Goal: Information Seeking & Learning: Check status

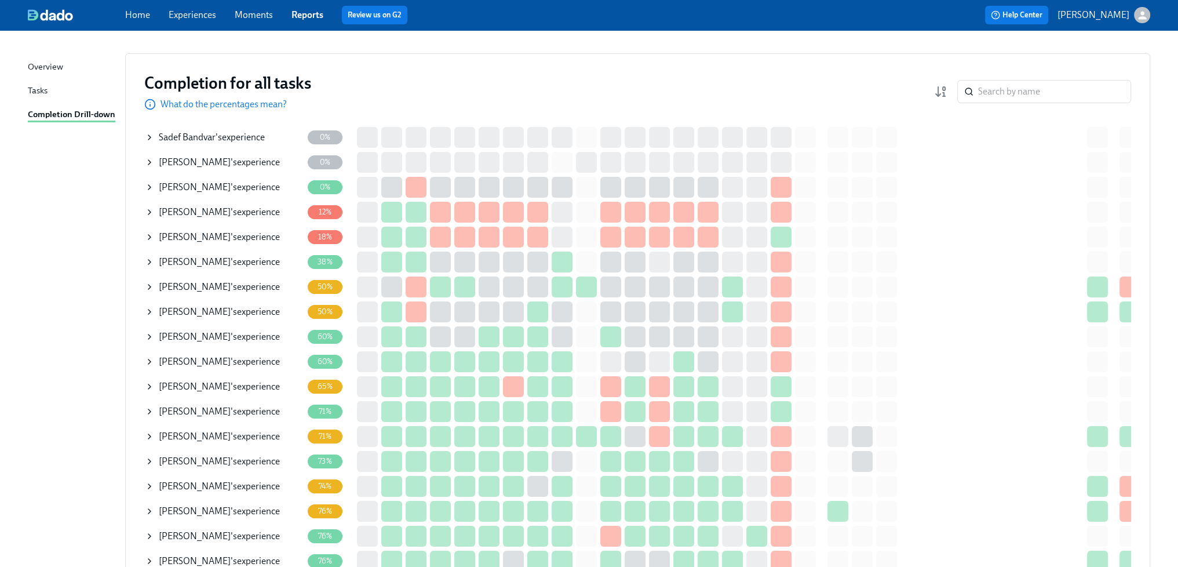
scroll to position [116, 0]
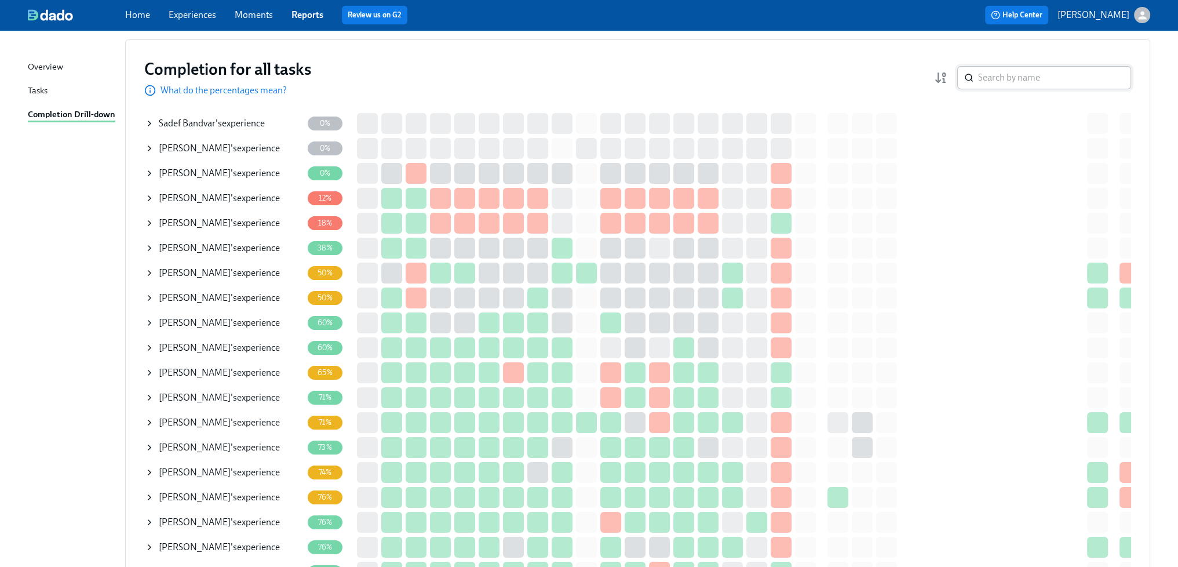
click at [1023, 78] on input "search" at bounding box center [1054, 77] width 153 height 23
type input "mitsu"
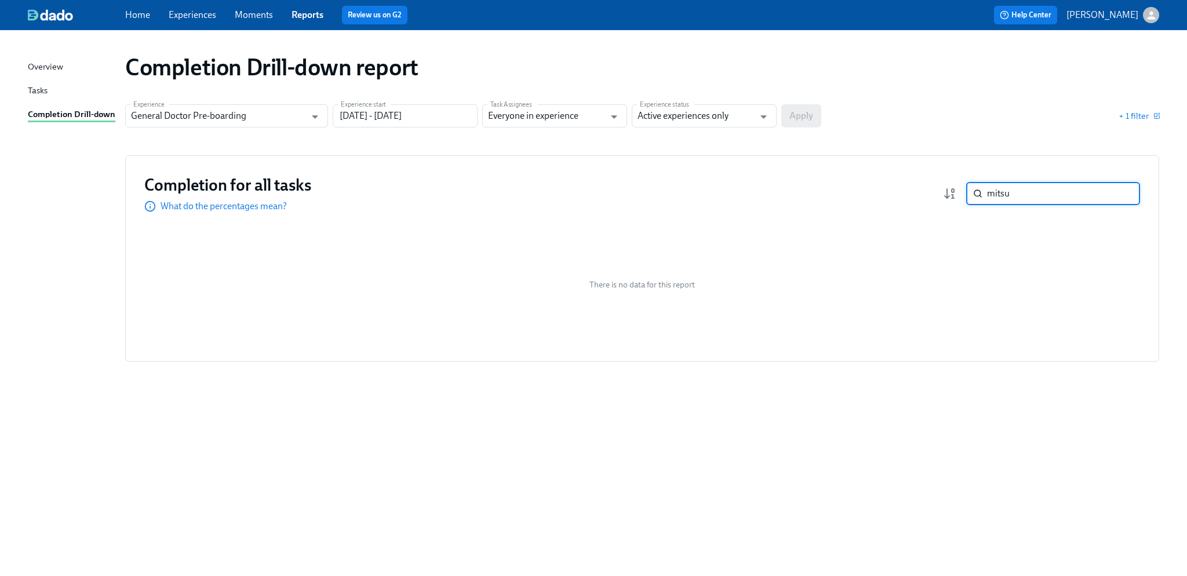
drag, startPoint x: 1030, startPoint y: 192, endPoint x: 974, endPoint y: 194, distance: 55.6
click at [974, 194] on div "mitsu ​" at bounding box center [1053, 193] width 174 height 23
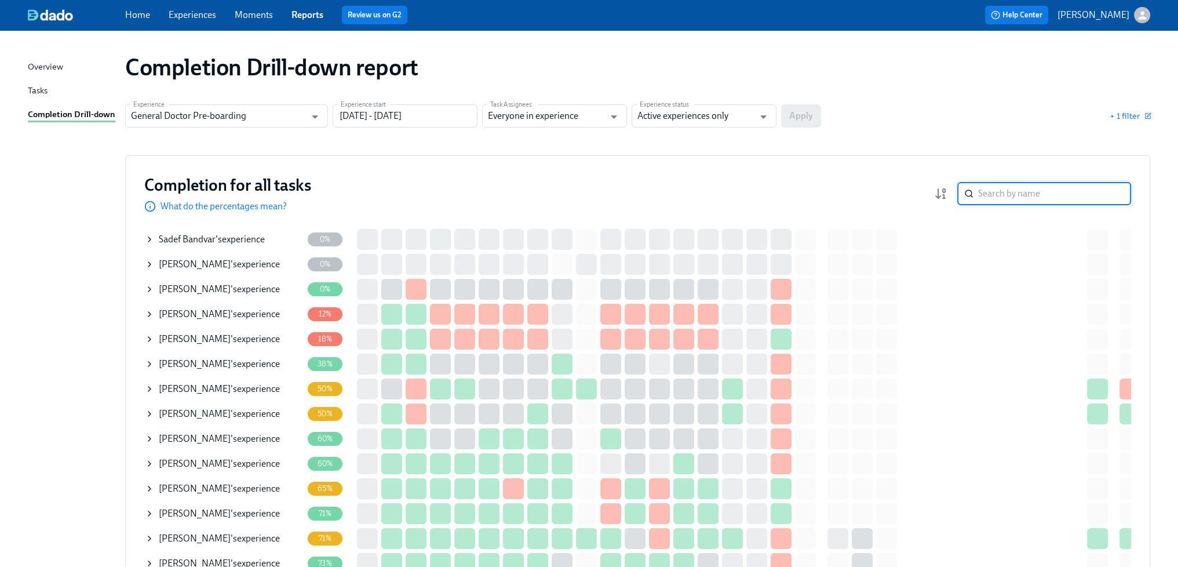
click at [999, 192] on input "search" at bounding box center [1054, 193] width 153 height 23
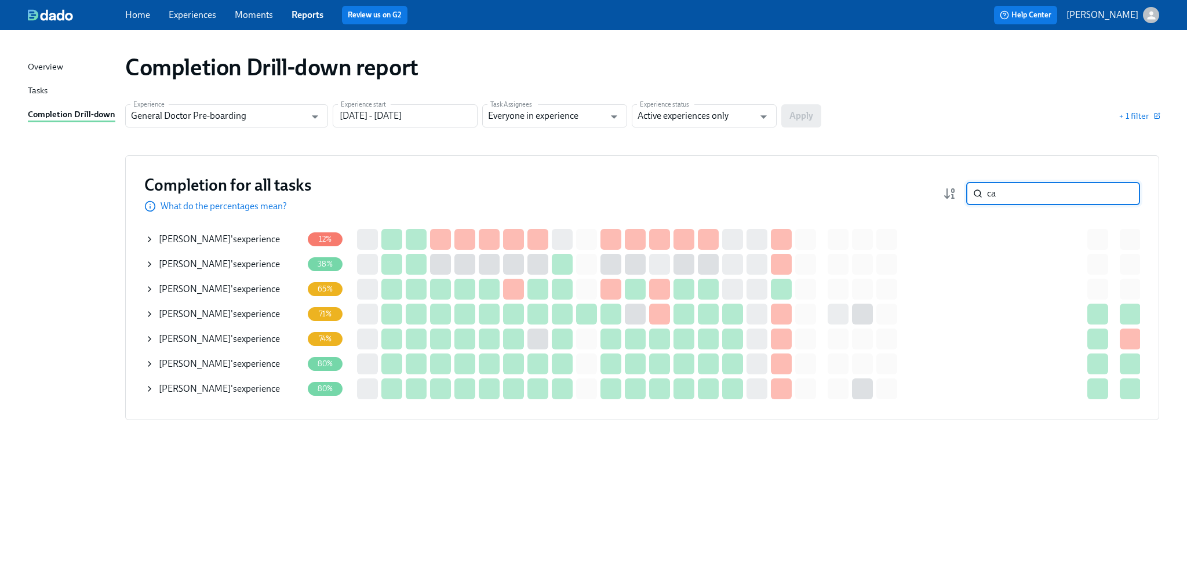
type input "ca"
click at [213, 288] on div "Ca Cao 's experience" at bounding box center [219, 289] width 121 height 13
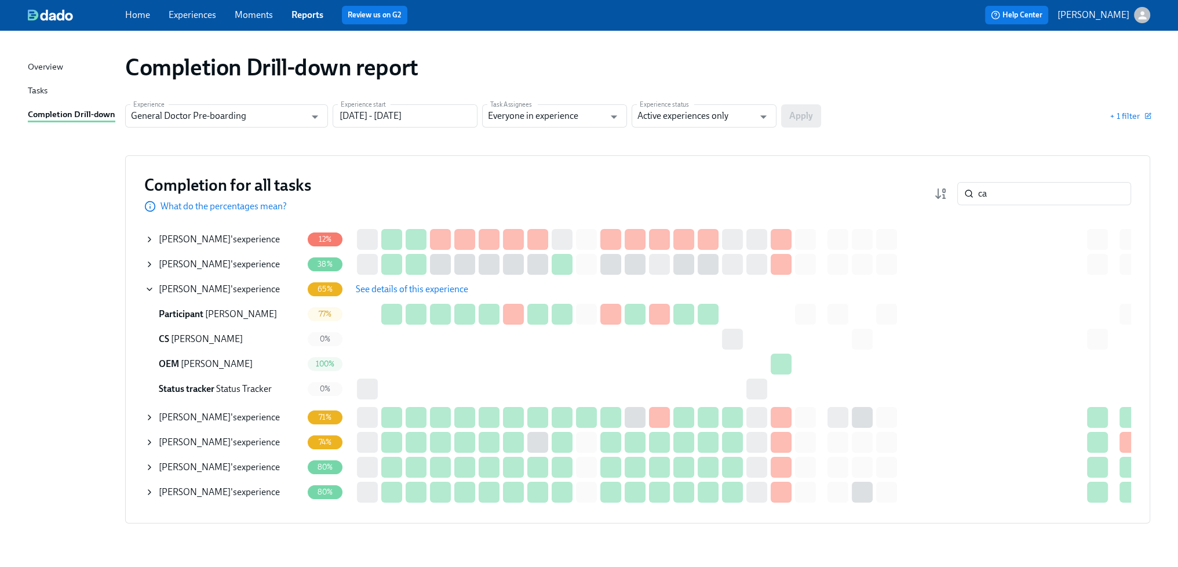
click at [397, 291] on span "See details of this experience" at bounding box center [412, 289] width 112 height 12
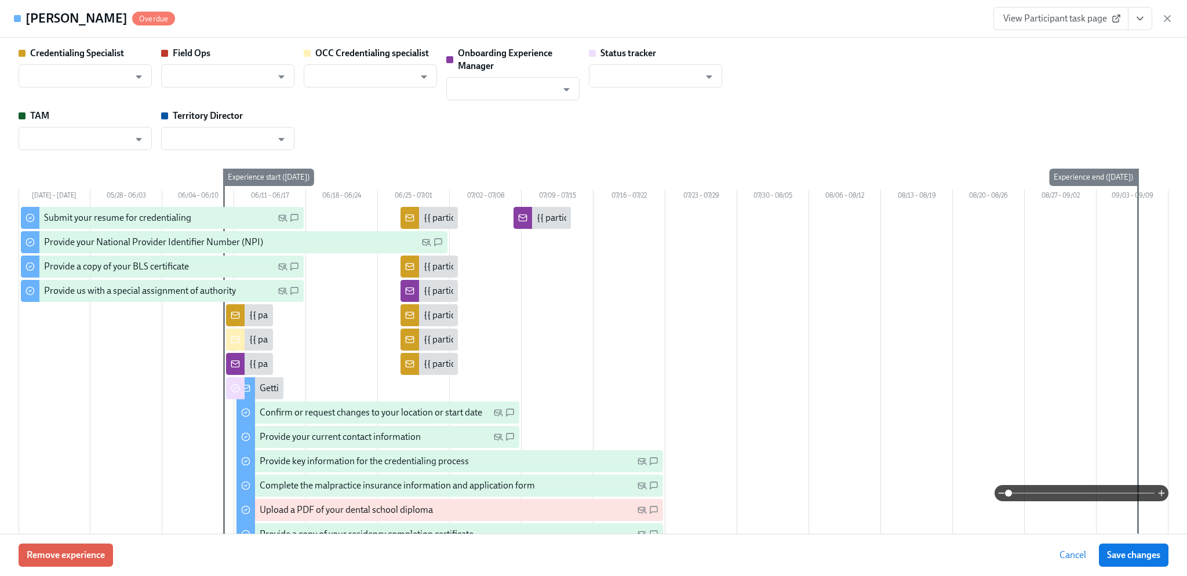
type input "Gregory Trone"
type input "Corbin Willis"
type input "Christine Cardamone"
type input "Rachel Wicklander"
type input "Status Tracker"
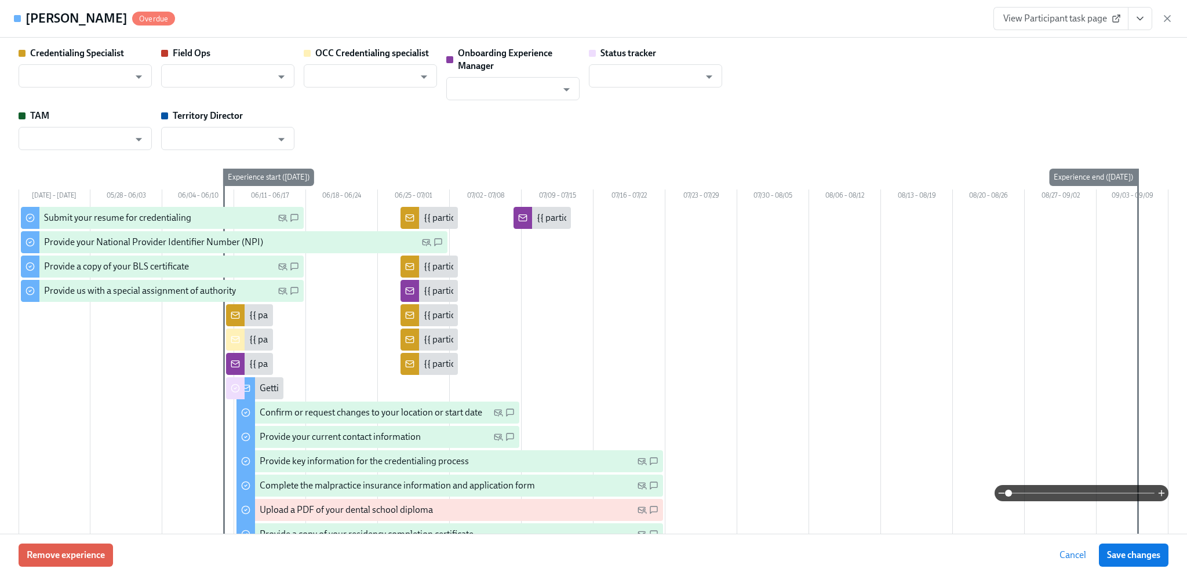
type input "Ryan Lucio"
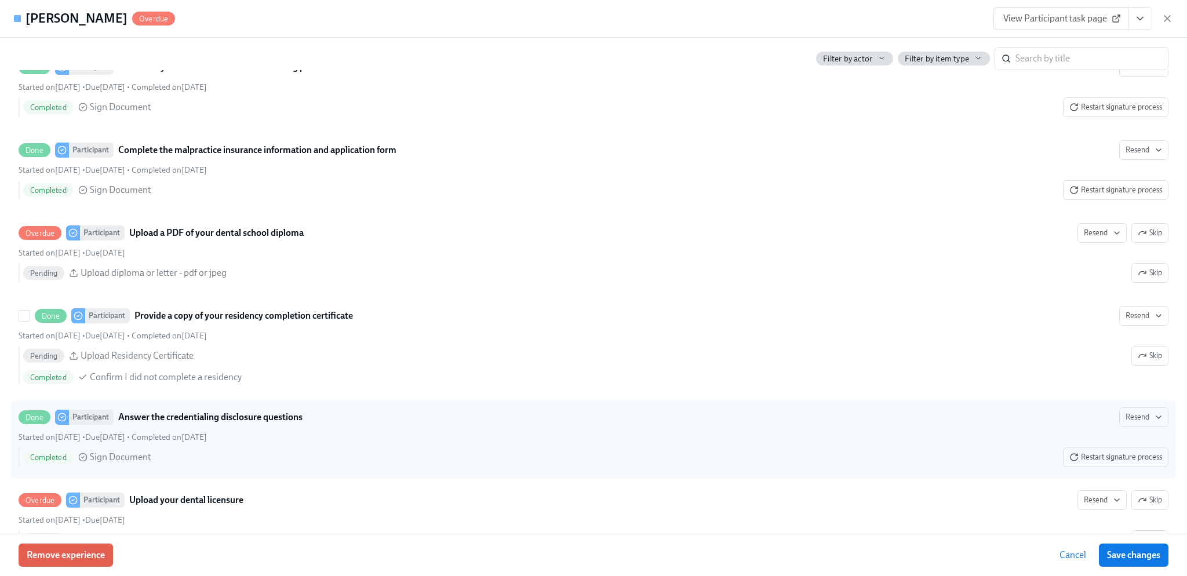
scroll to position [1854, 0]
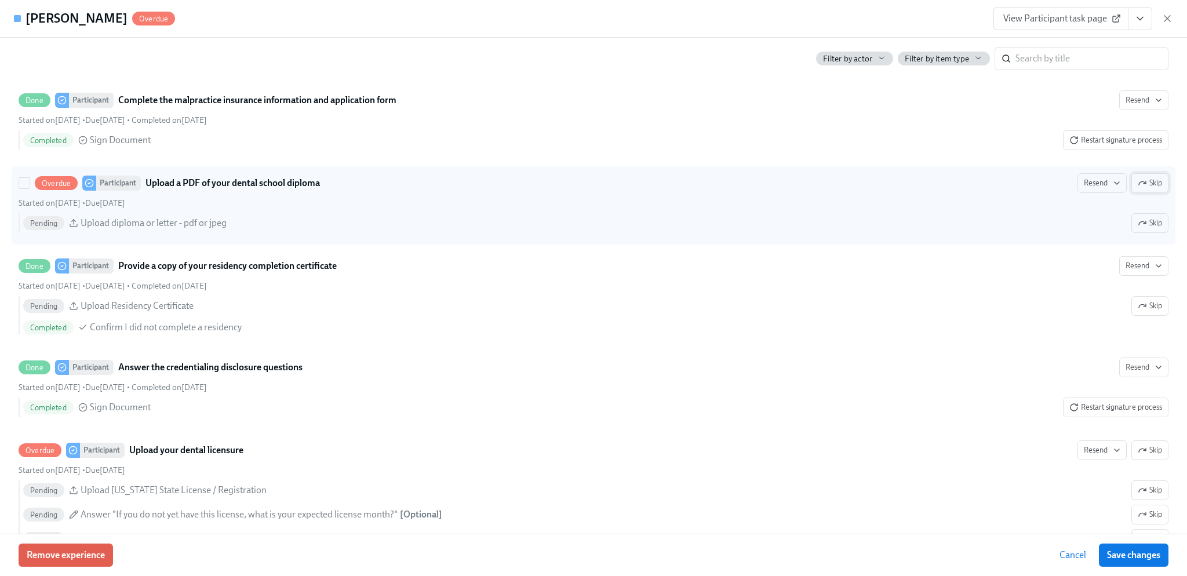
click at [1140, 177] on span "Skip" at bounding box center [1149, 183] width 24 height 12
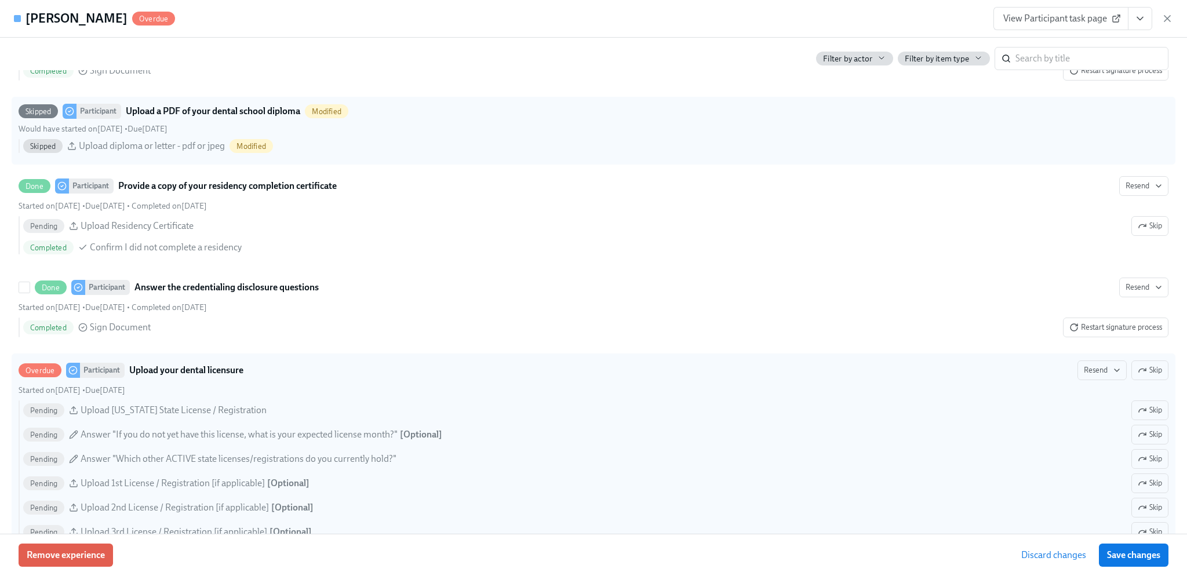
scroll to position [2028, 0]
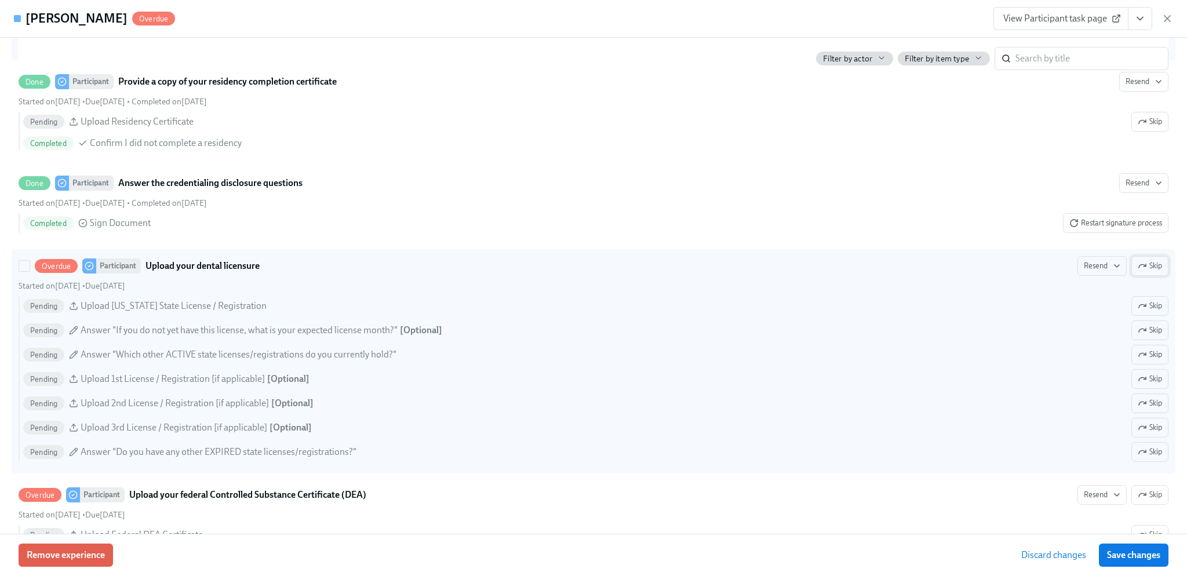
click at [1137, 260] on span "Skip" at bounding box center [1149, 266] width 24 height 12
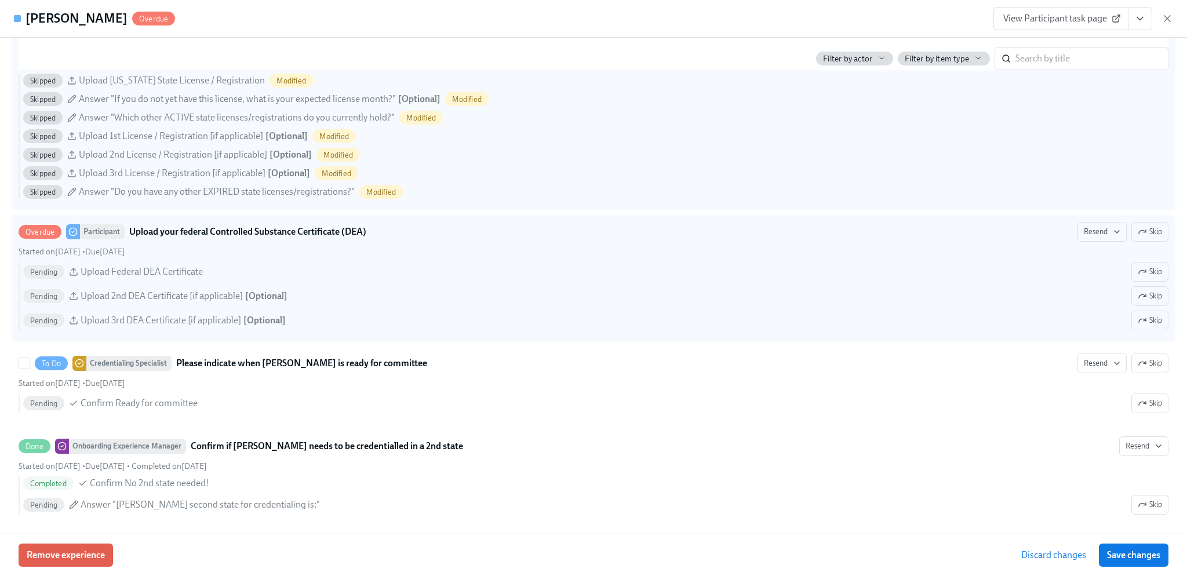
scroll to position [2260, 0]
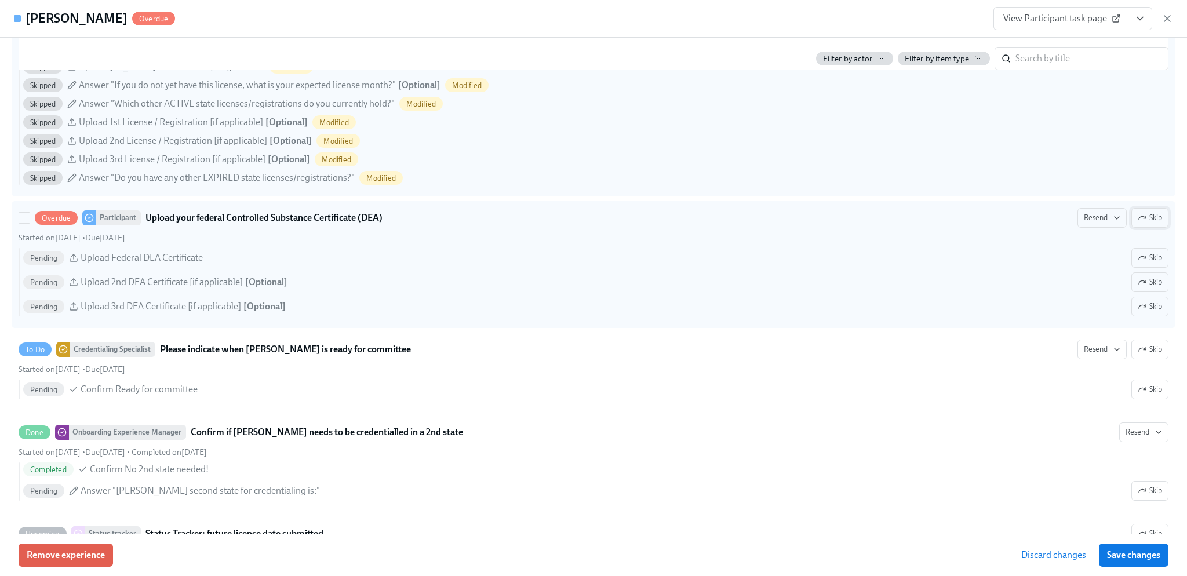
click at [1138, 216] on span "Skip" at bounding box center [1149, 218] width 24 height 12
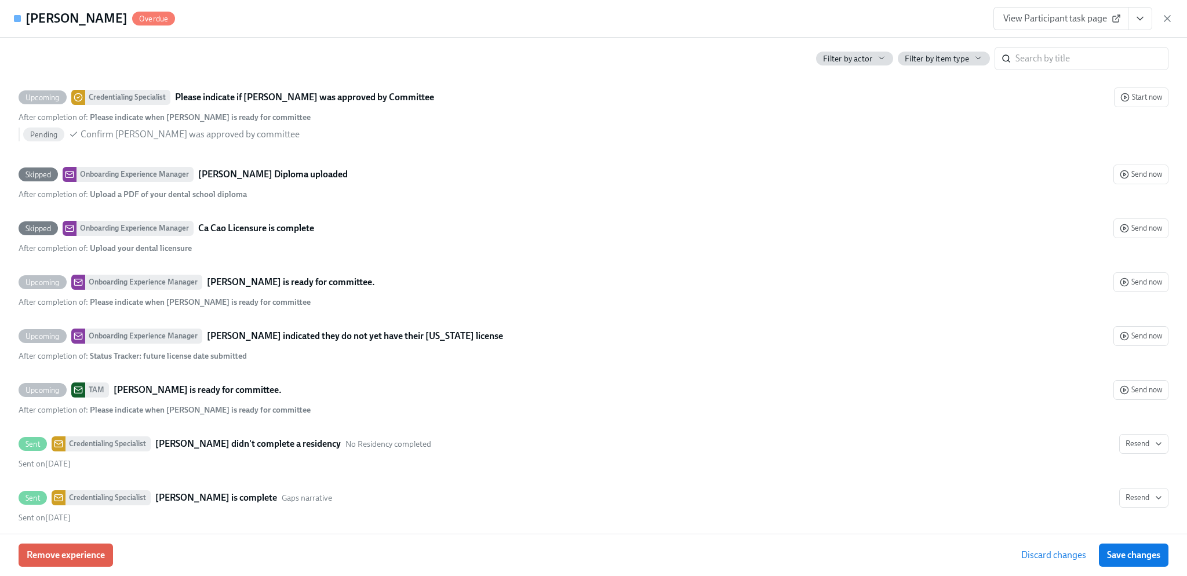
scroll to position [3129, 0]
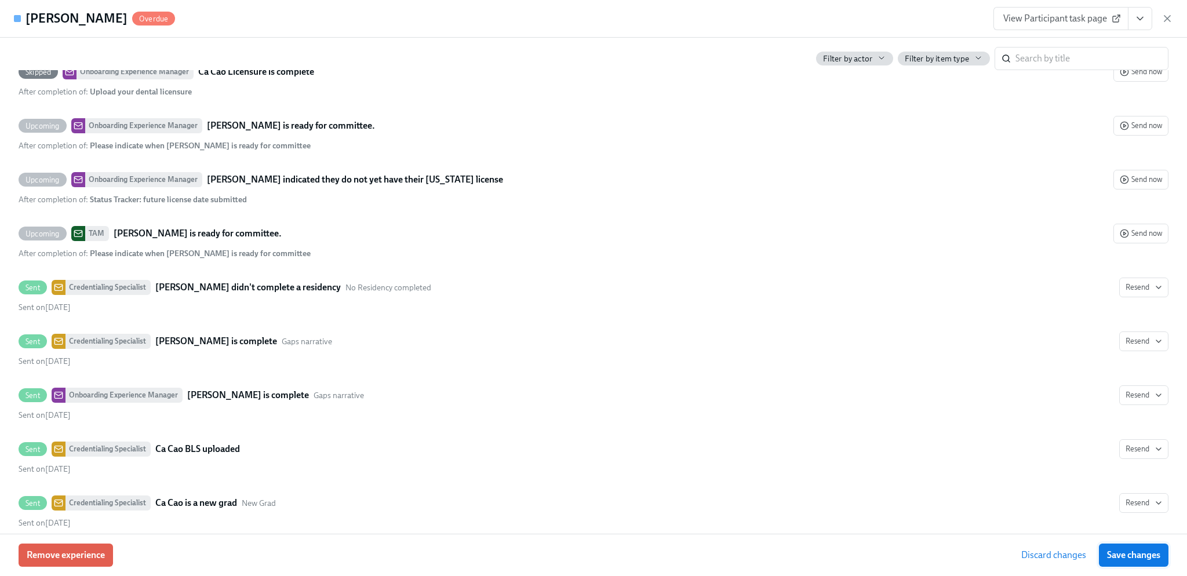
click at [1141, 554] on span "Save changes" at bounding box center [1133, 555] width 53 height 12
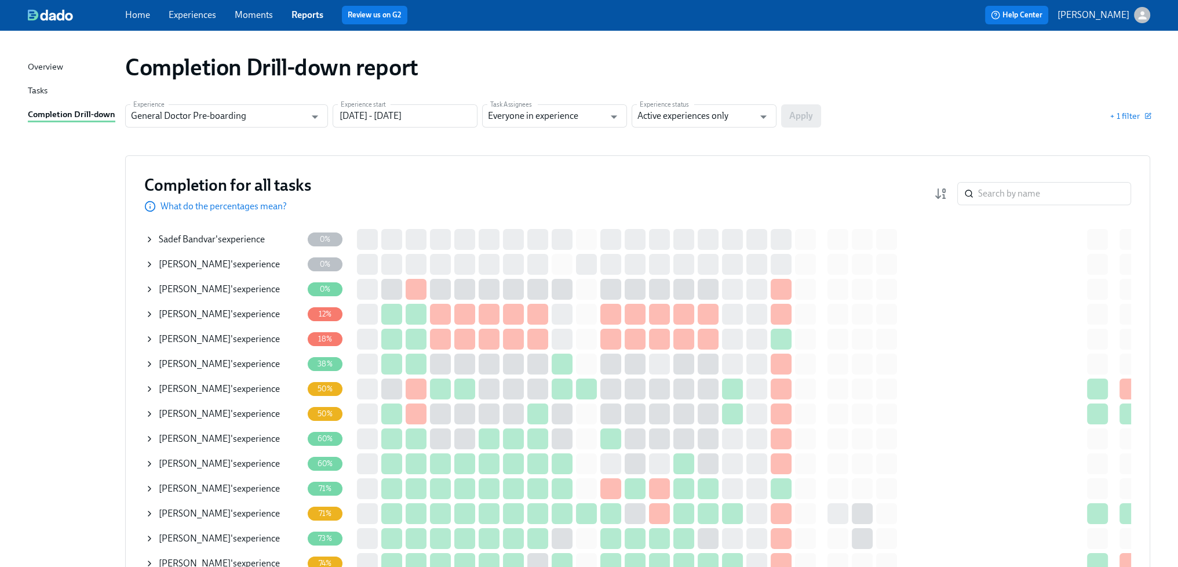
click at [243, 484] on div "Octavia Sampson 's experience" at bounding box center [219, 488] width 121 height 13
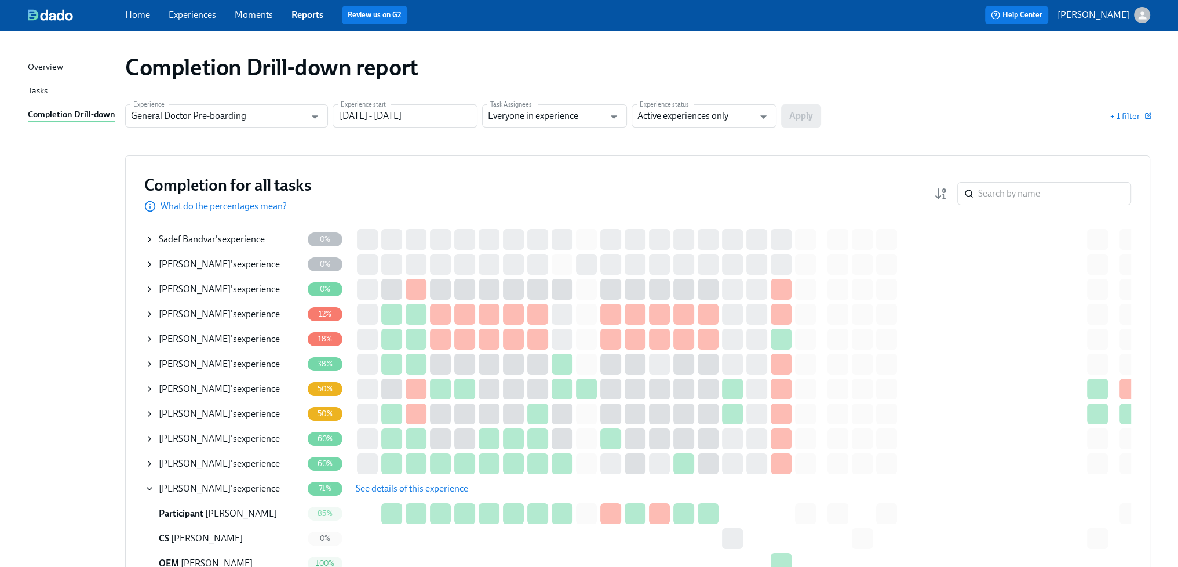
click at [385, 488] on span "See details of this experience" at bounding box center [412, 489] width 112 height 12
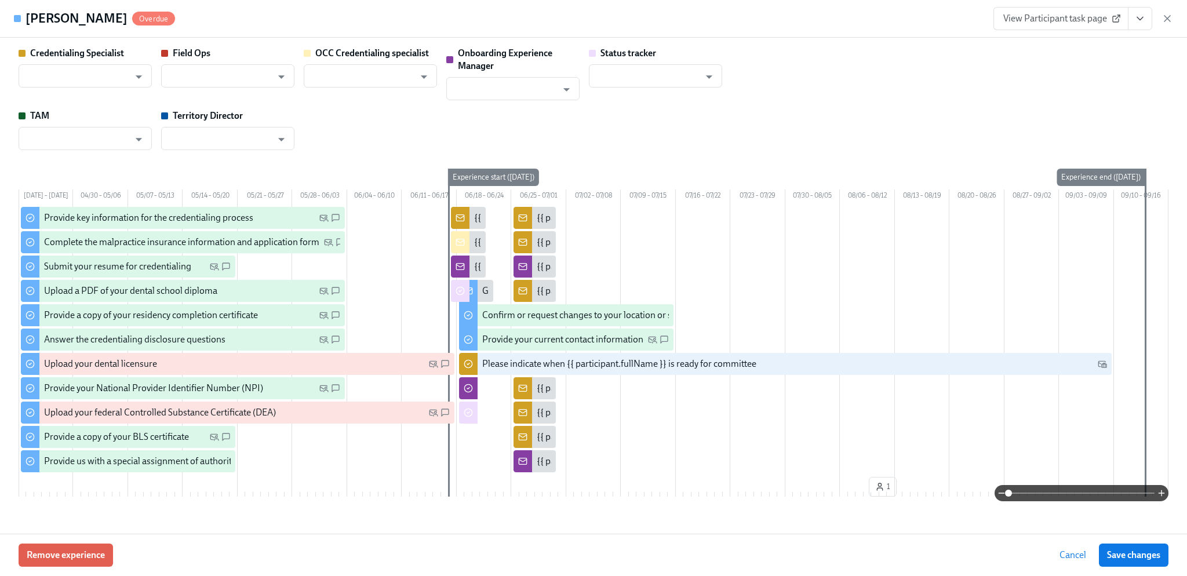
type input "Gregory Trone"
type input "Kristina Lund"
type input "Christine Cardamone"
type input "Rachel Wicklander"
type input "Status Tracker"
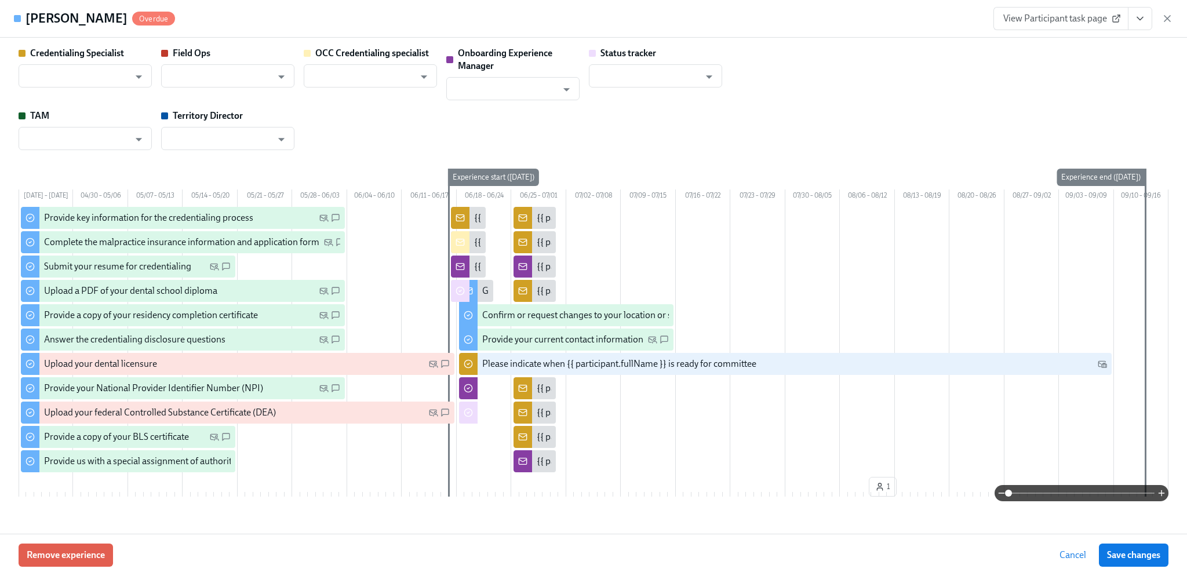
type input "Amanda Ryan"
type input "Ashley Hendricks"
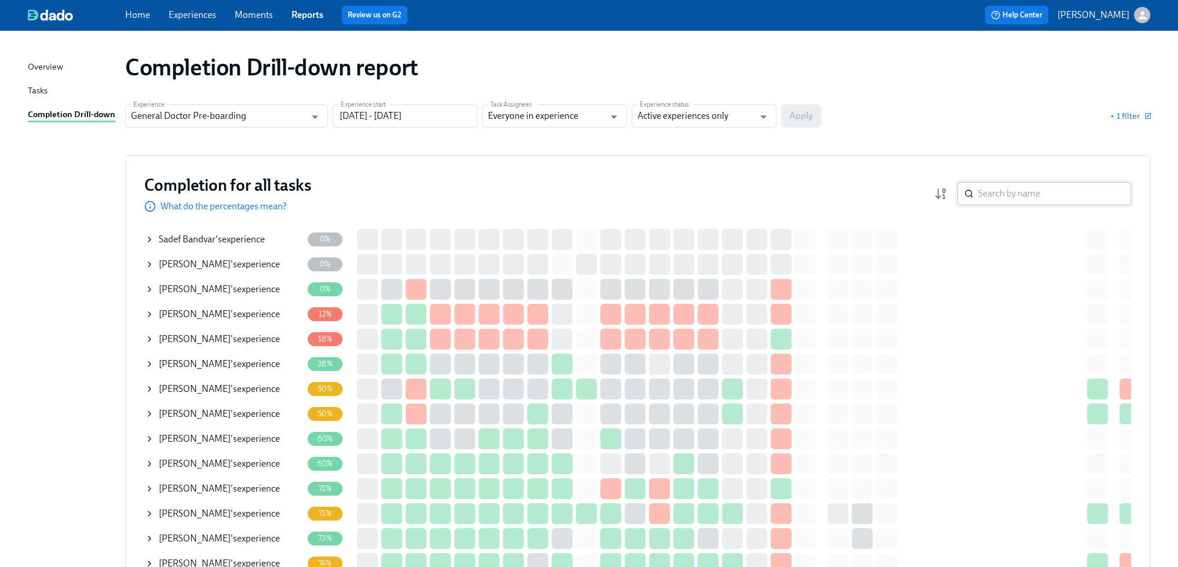
click at [1009, 198] on input "search" at bounding box center [1054, 193] width 153 height 23
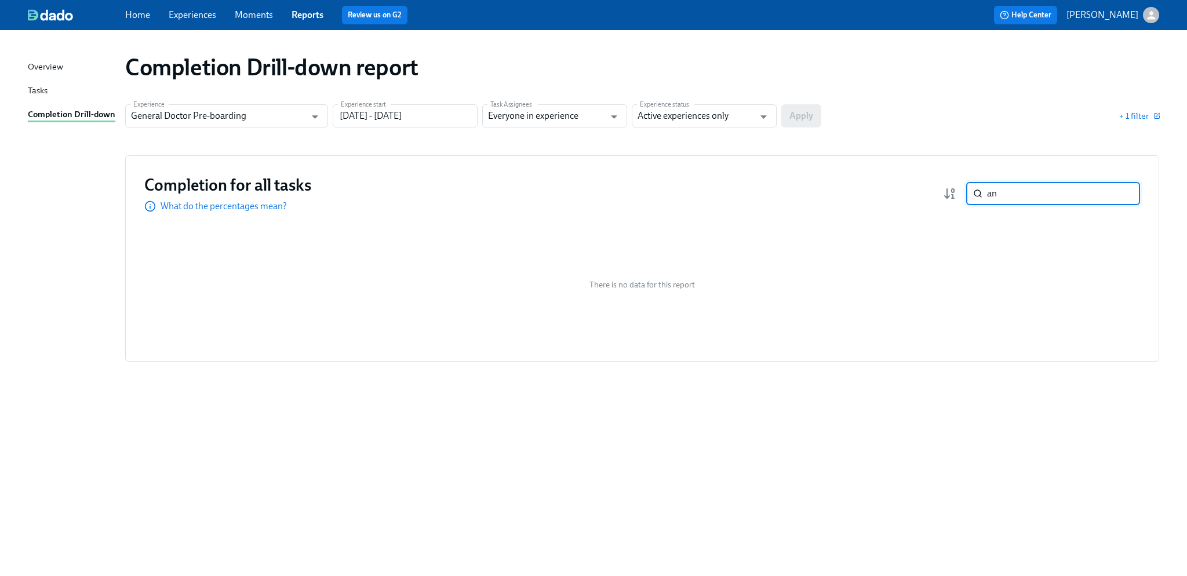
type input "a"
type input "b"
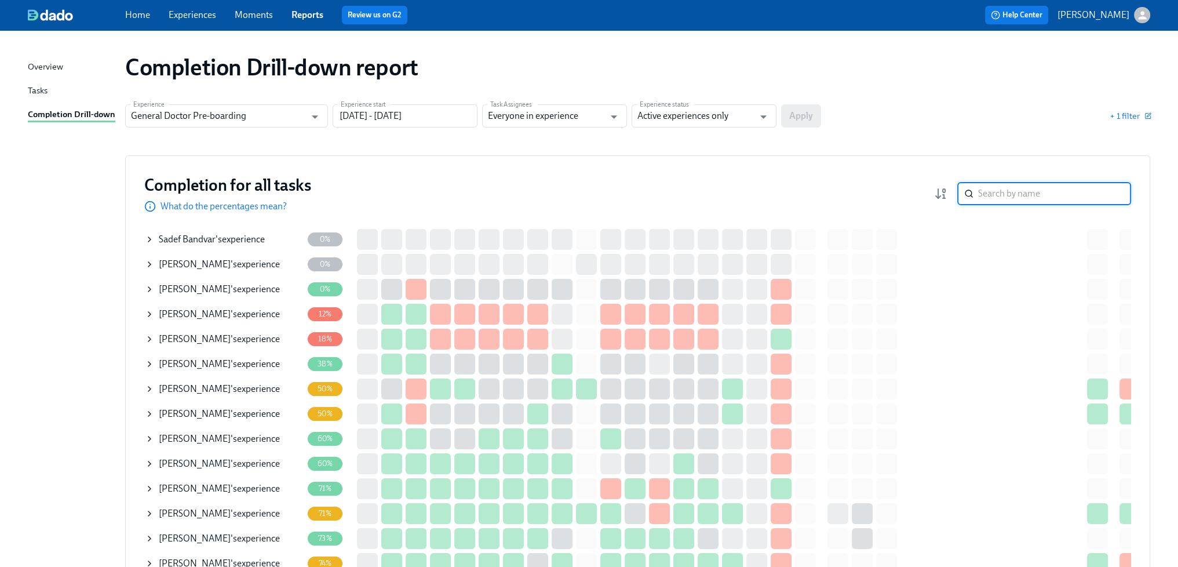
click at [1006, 192] on input "search" at bounding box center [1054, 193] width 153 height 23
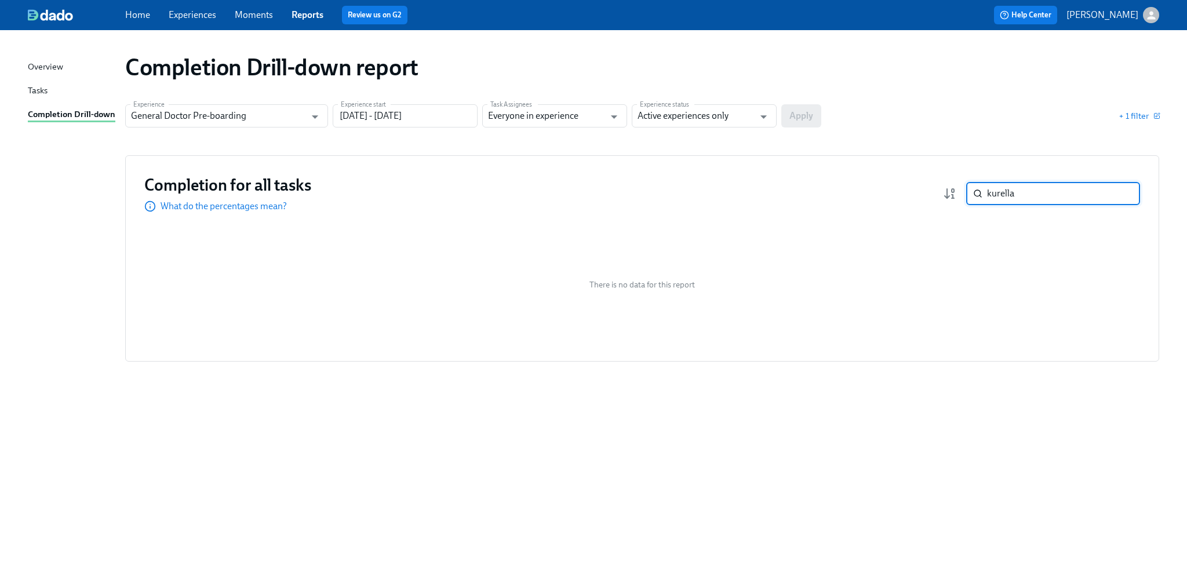
type input "kurella"
click at [932, 125] on div "Experience General Doctor Pre-boarding Experience Experience start 06/02/2024 -…" at bounding box center [642, 115] width 1034 height 23
click at [455, 116] on input "06/02/2024 - 01/01/2026" at bounding box center [405, 115] width 145 height 23
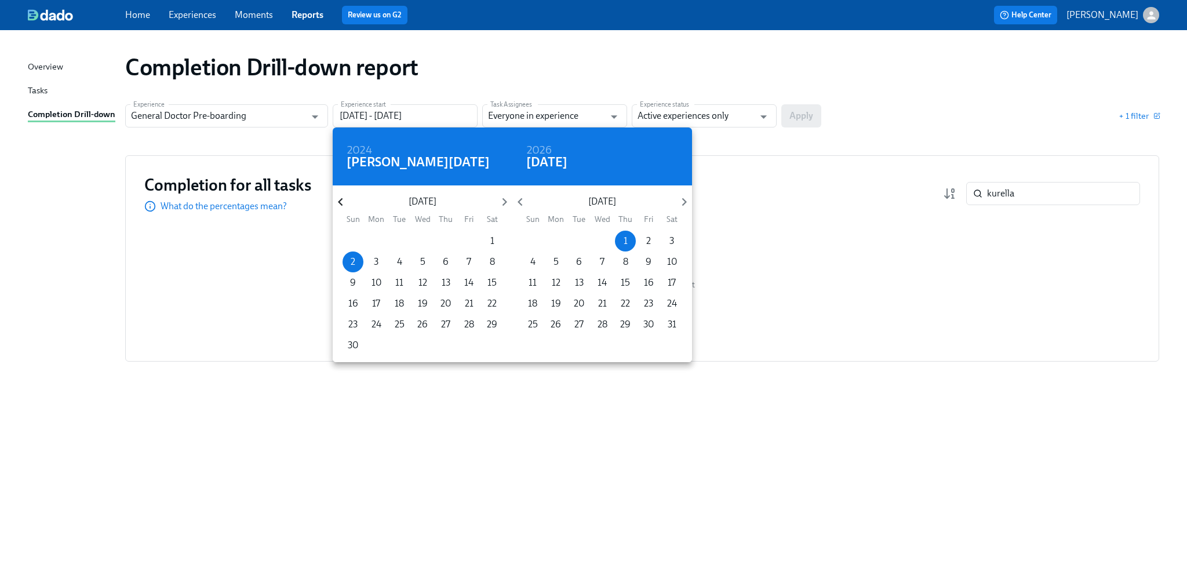
click at [344, 198] on icon "button" at bounding box center [341, 202] width 16 height 16
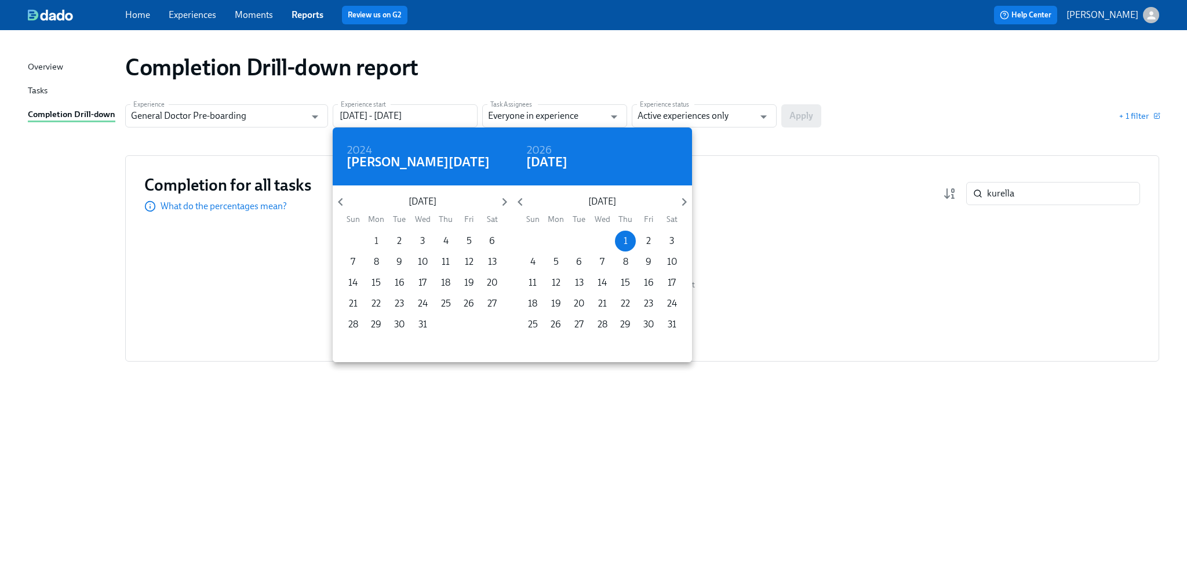
click at [378, 238] on span "1" at bounding box center [376, 241] width 21 height 13
type input "01/01/2024 - 01/01/2026"
click at [797, 115] on div at bounding box center [593, 288] width 1187 height 576
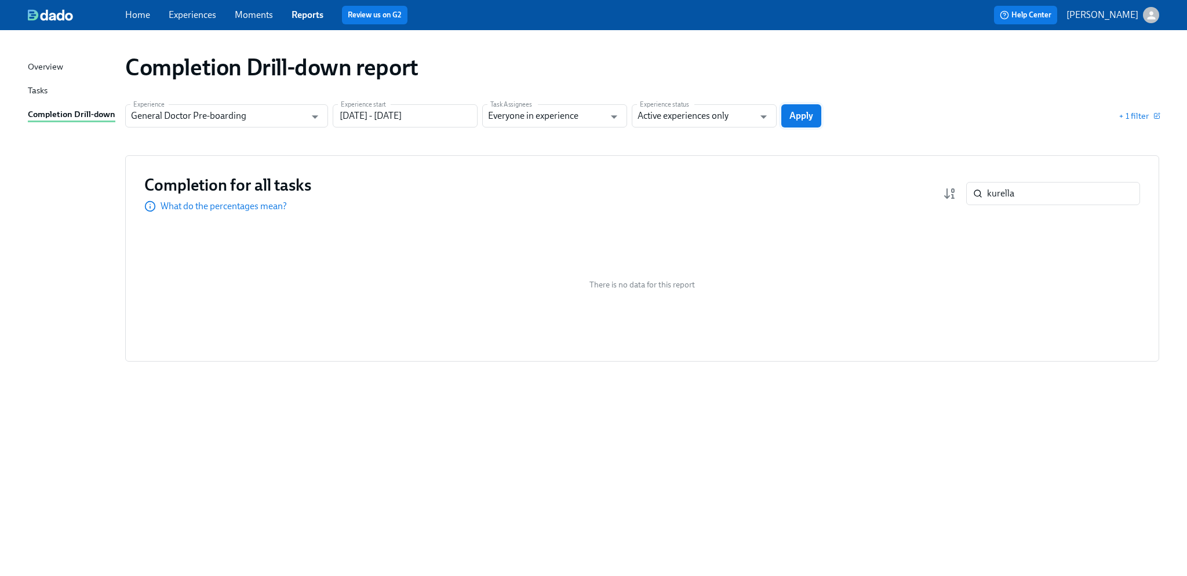
click at [797, 116] on span "Apply" at bounding box center [801, 116] width 24 height 12
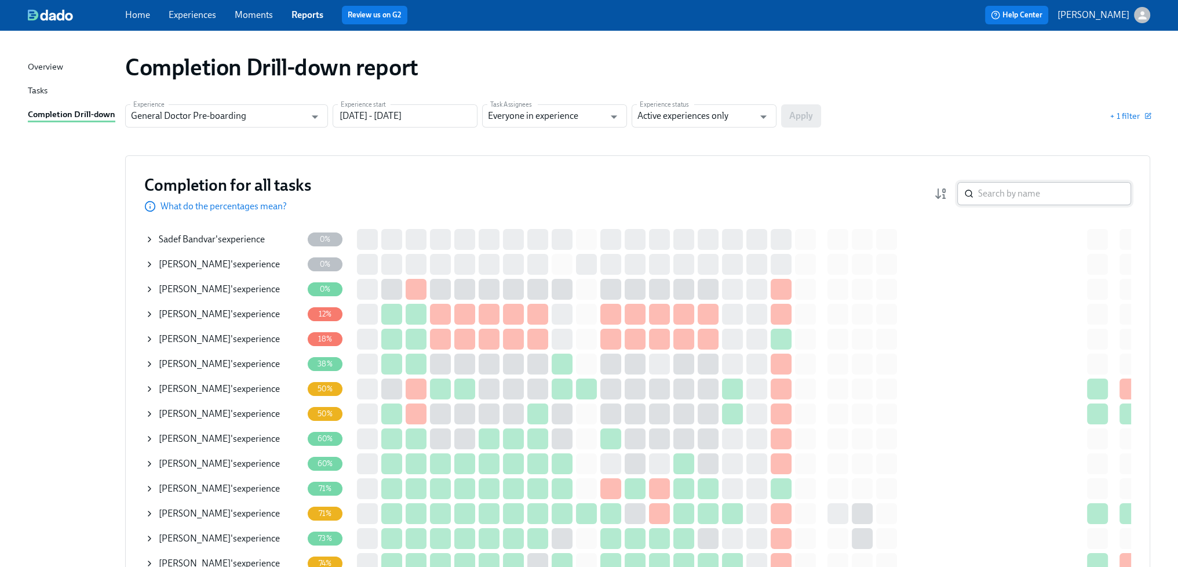
click at [1000, 194] on input "search" at bounding box center [1054, 193] width 153 height 23
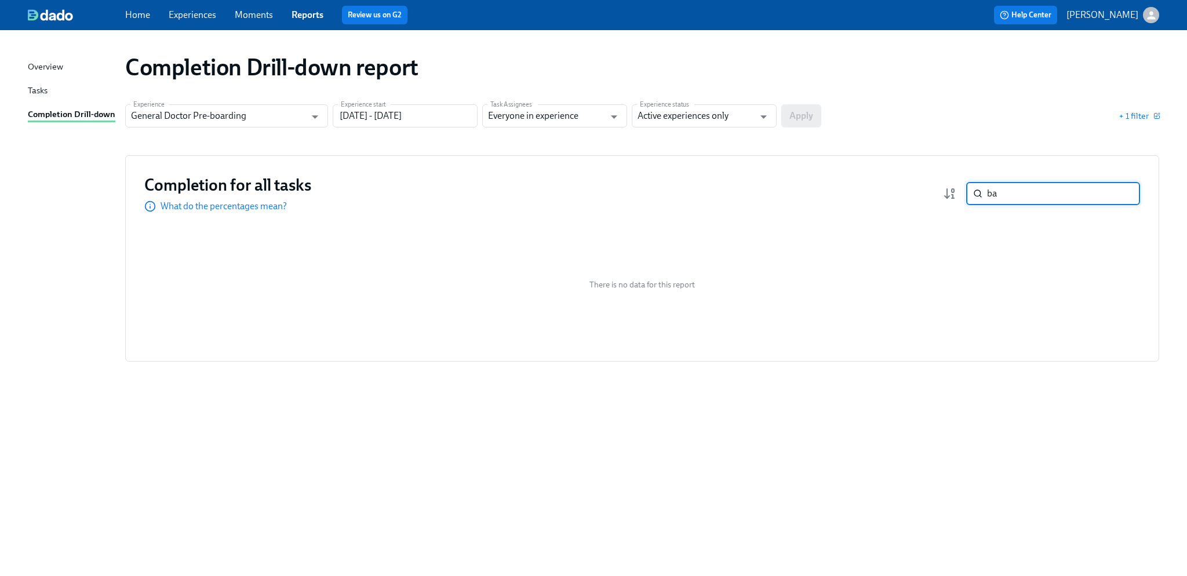
type input "b"
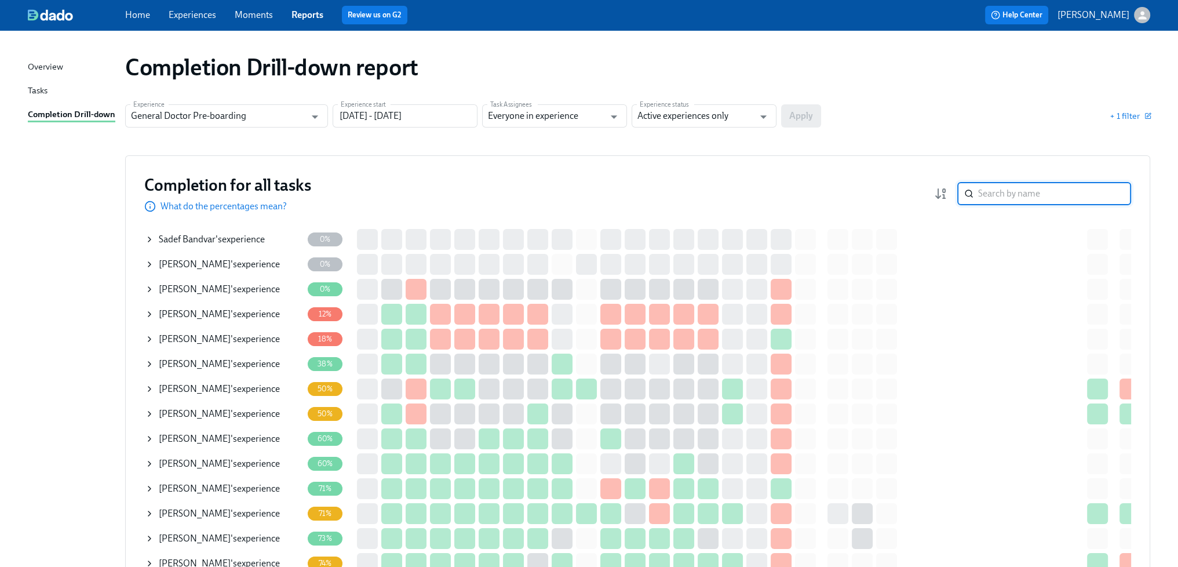
type input "a"
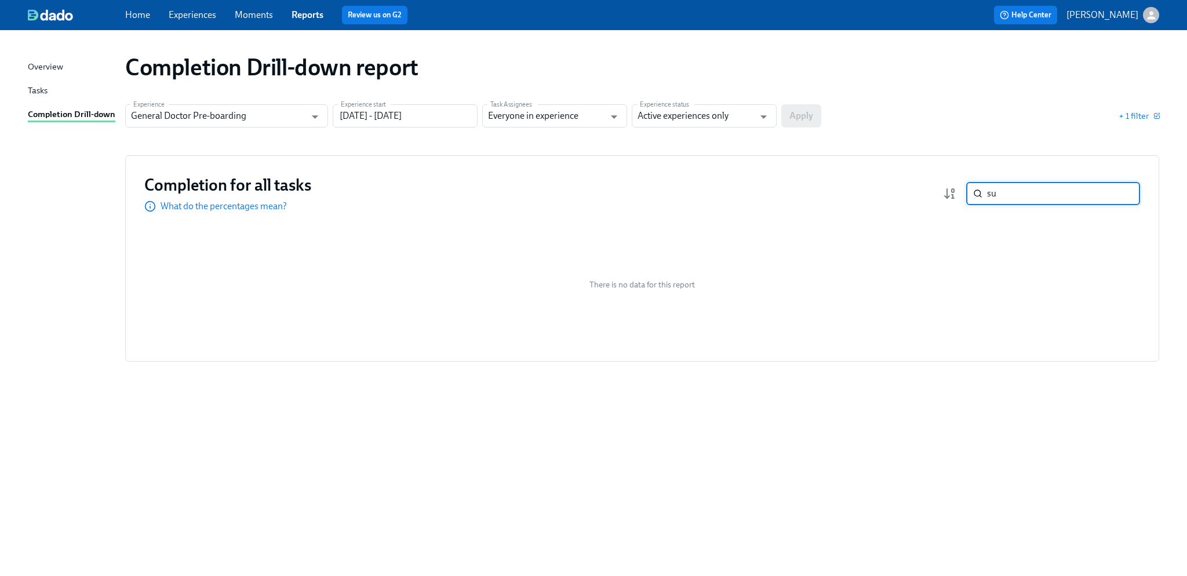
type input "s"
